Goal: Check status

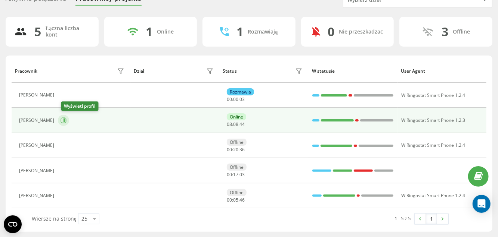
click at [65, 120] on icon at bounding box center [64, 121] width 2 height 4
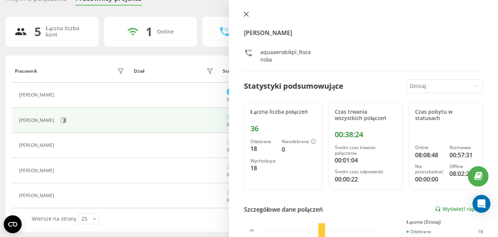
click at [243, 16] on button at bounding box center [246, 14] width 10 height 7
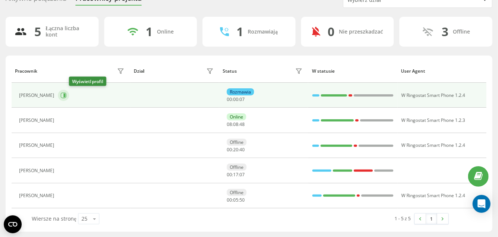
click at [66, 94] on icon at bounding box center [63, 96] width 6 height 6
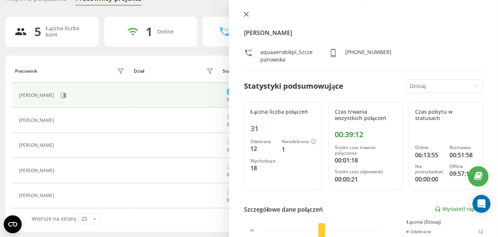
click at [243, 11] on button at bounding box center [246, 14] width 10 height 7
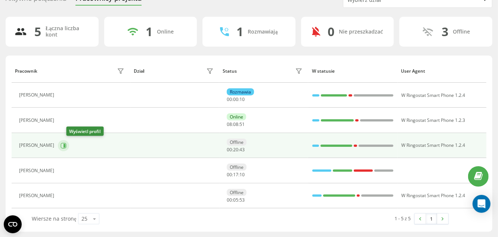
click at [65, 146] on icon at bounding box center [64, 146] width 2 height 4
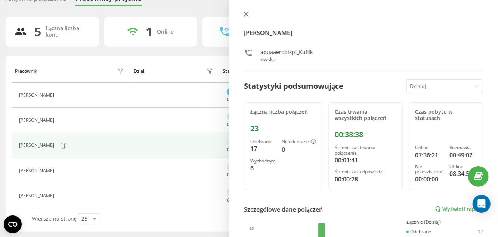
click at [245, 15] on icon at bounding box center [246, 14] width 4 height 4
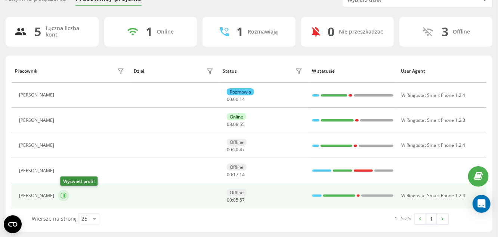
click at [65, 194] on icon at bounding box center [63, 196] width 6 height 6
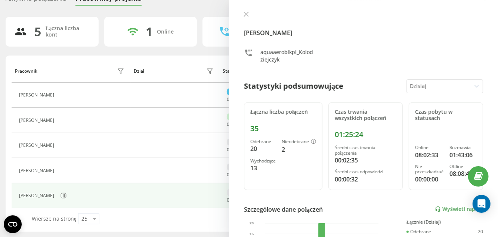
click at [243, 10] on div "[PERSON_NAME] aquaaerobikpl_Kolodziejczyk Statystyki podsumowujące [DATE] Łączn…" at bounding box center [363, 118] width 269 height 237
click at [247, 17] on button at bounding box center [246, 14] width 10 height 7
